Goal: Task Accomplishment & Management: Manage account settings

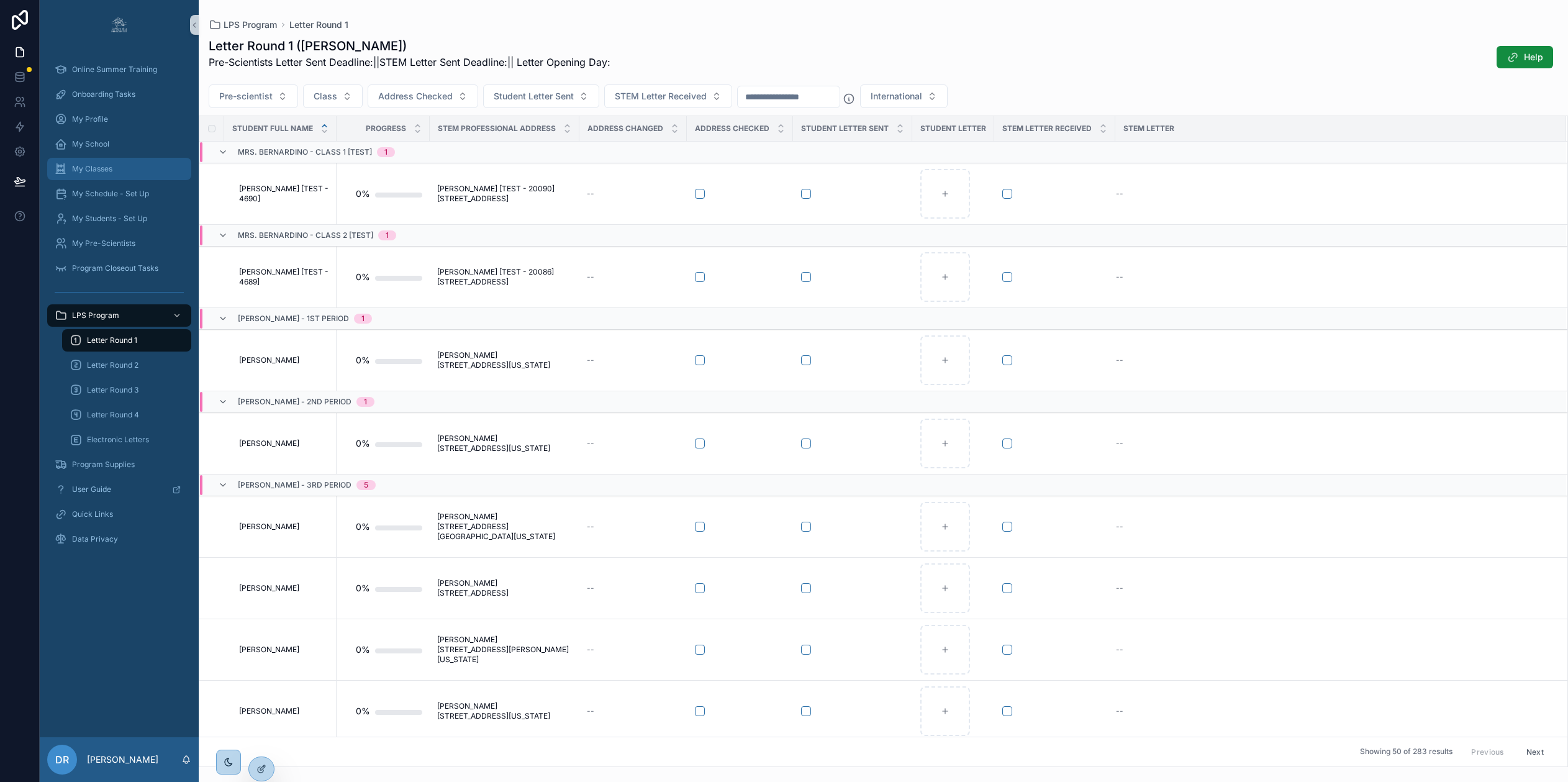
click at [99, 166] on span "My Classes" at bounding box center [93, 168] width 41 height 10
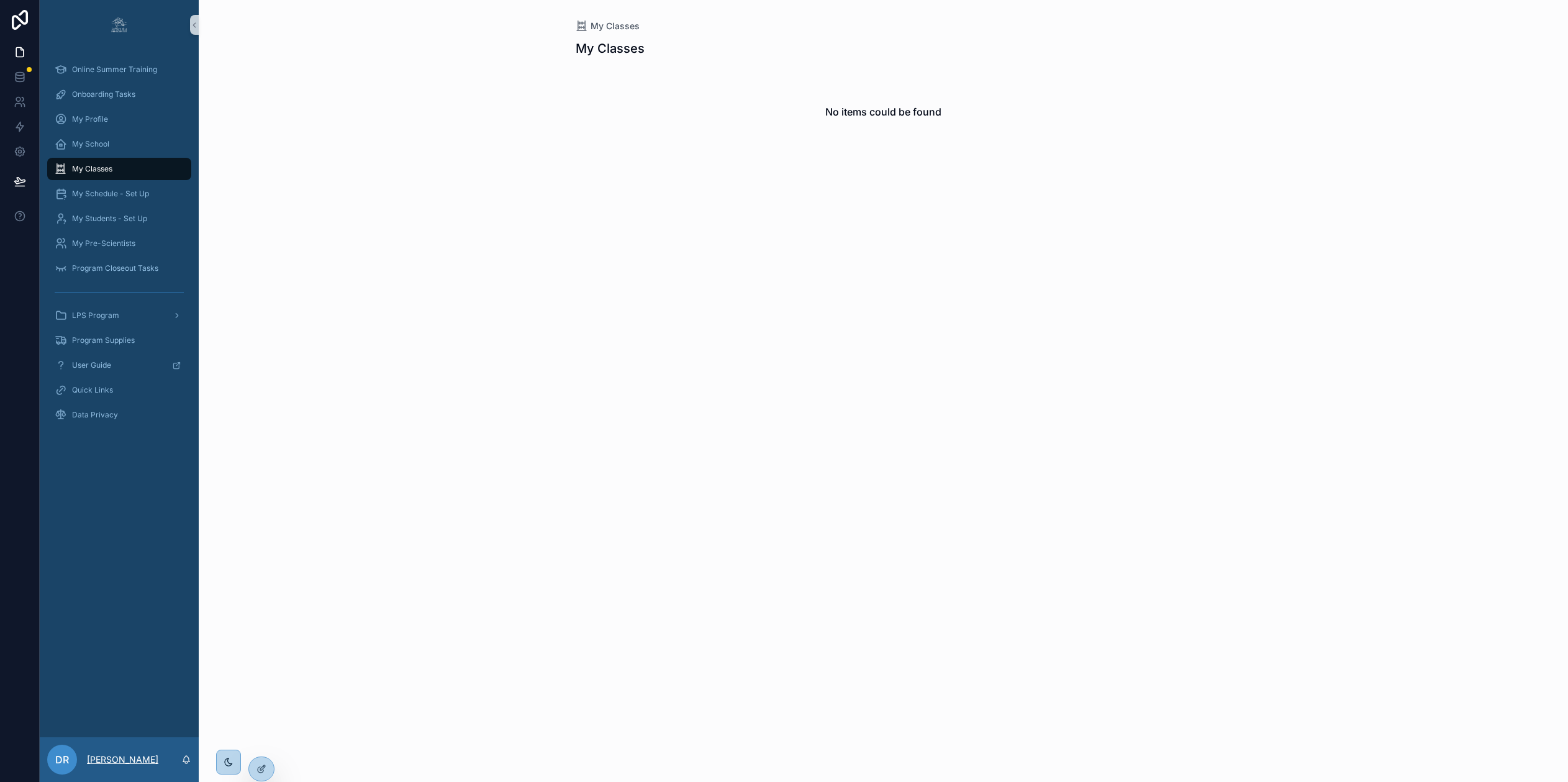
click at [132, 764] on p "[PERSON_NAME]" at bounding box center [123, 760] width 71 height 12
click at [405, 705] on div "My Classes My Classes No items could be found" at bounding box center [883, 391] width 1370 height 782
click at [260, 741] on icon at bounding box center [261, 741] width 10 height 10
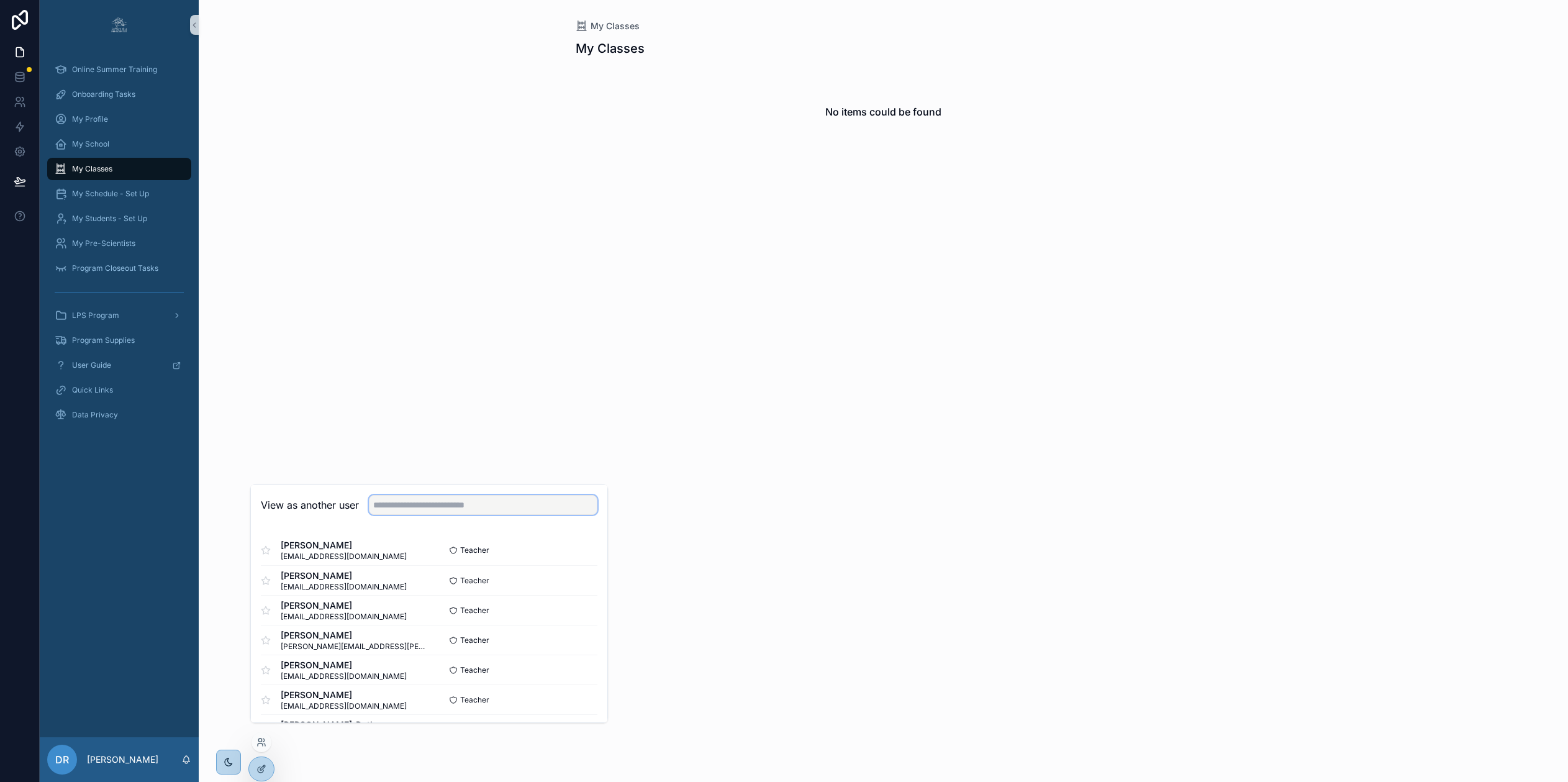
click at [422, 511] on input "text" at bounding box center [483, 505] width 228 height 20
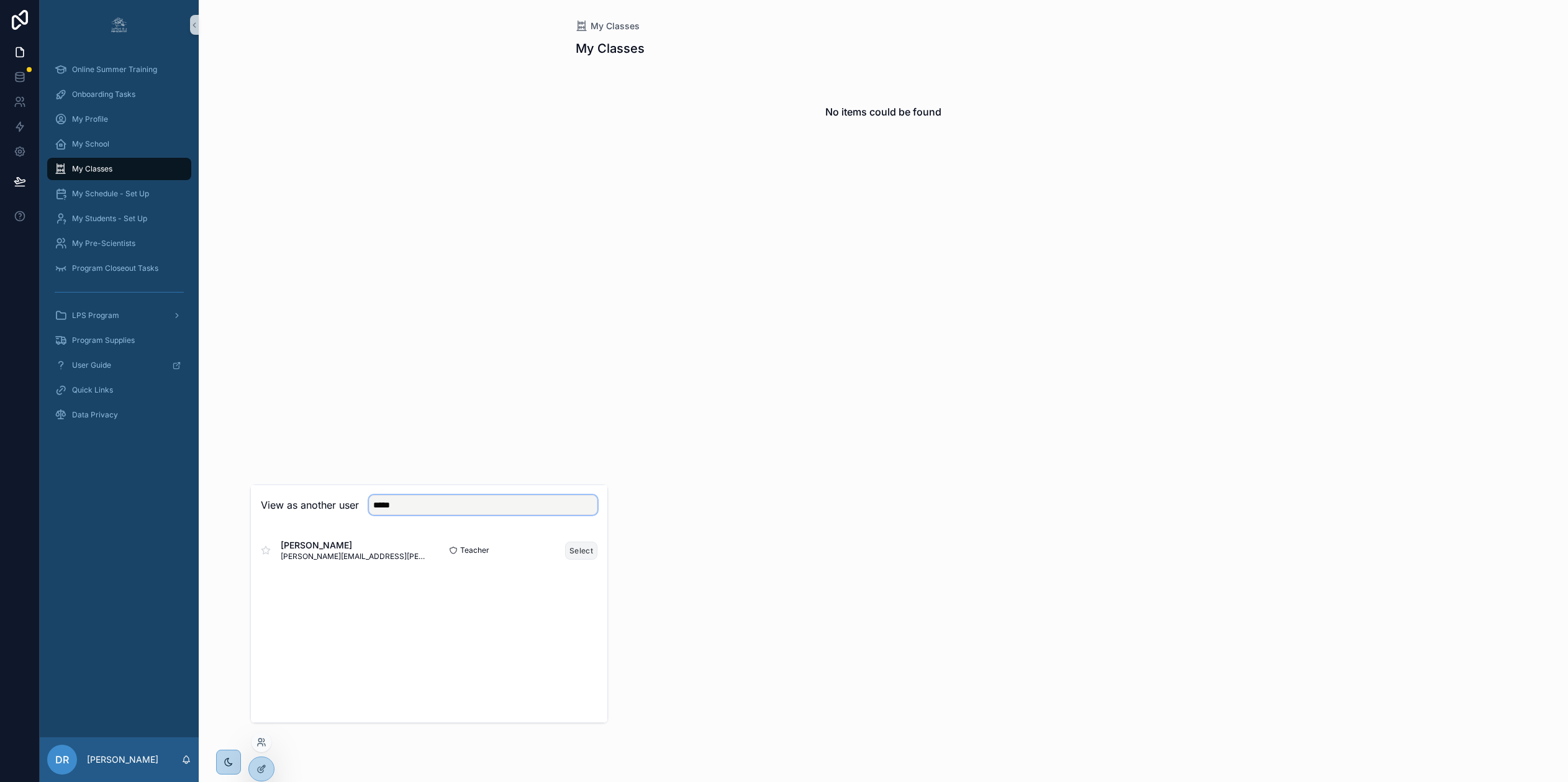
type input "*****"
click at [583, 560] on button "Select" at bounding box center [581, 550] width 33 height 18
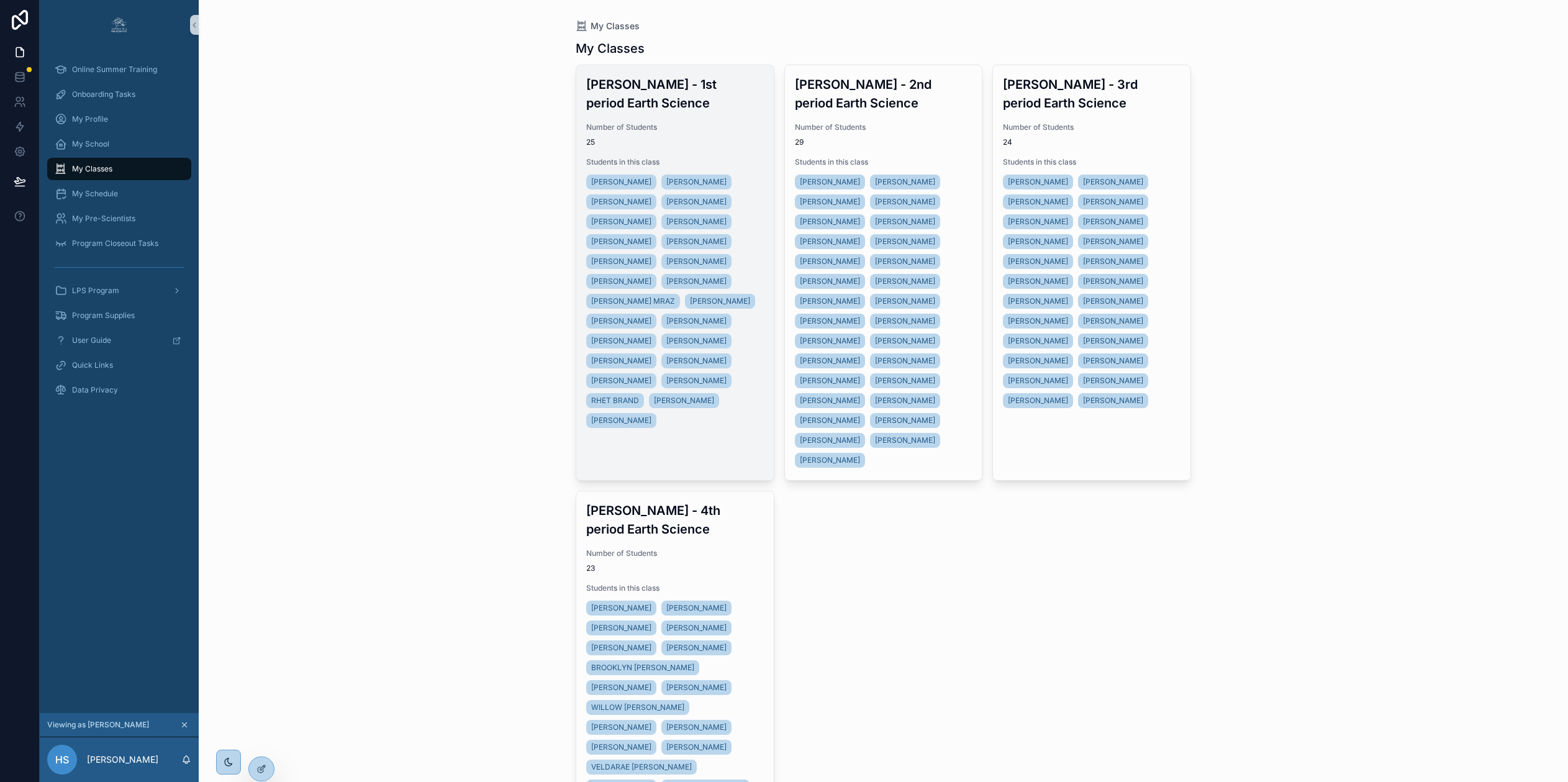
click at [728, 133] on div "Number of Students 25" at bounding box center [675, 135] width 178 height 25
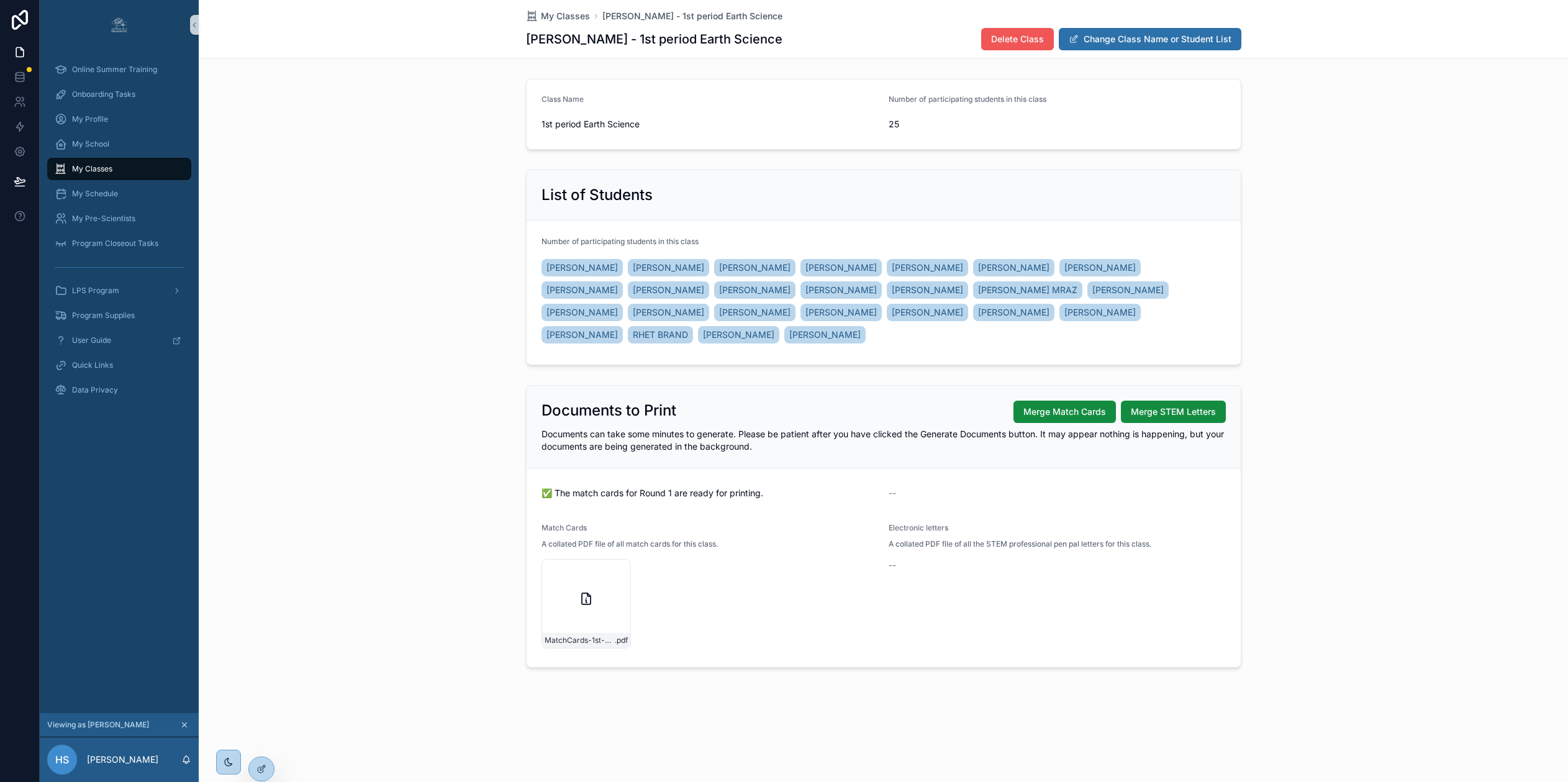
click at [1137, 41] on button "Change Class Name or Student List" at bounding box center [1149, 39] width 182 height 22
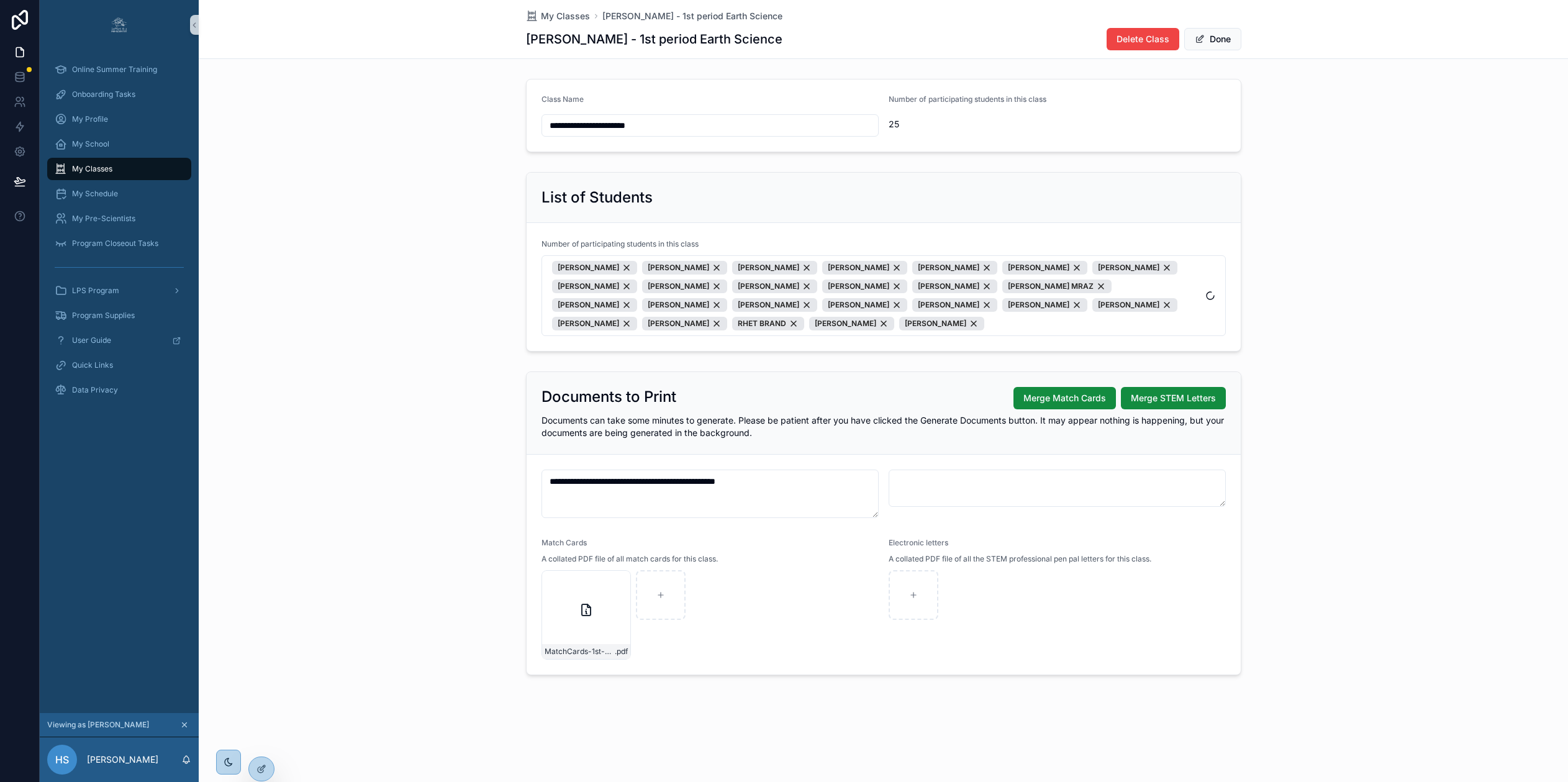
click at [447, 220] on div "List of Students Number of participating students in this class JILES WILLIAMS …" at bounding box center [883, 262] width 1370 height 190
click at [1235, 38] on button "Done" at bounding box center [1213, 39] width 57 height 22
